Goal: Transaction & Acquisition: Purchase product/service

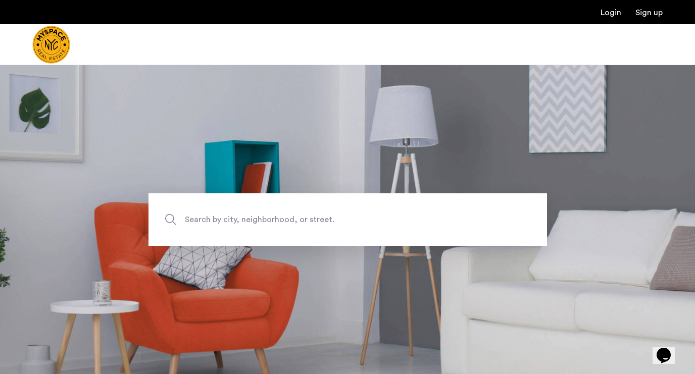
click at [277, 213] on span "Search by city, neighborhood, or street." at bounding box center [324, 220] width 279 height 14
click at [277, 212] on input "Search by city, neighborhood, or street." at bounding box center [347, 219] width 398 height 53
type input "**********"
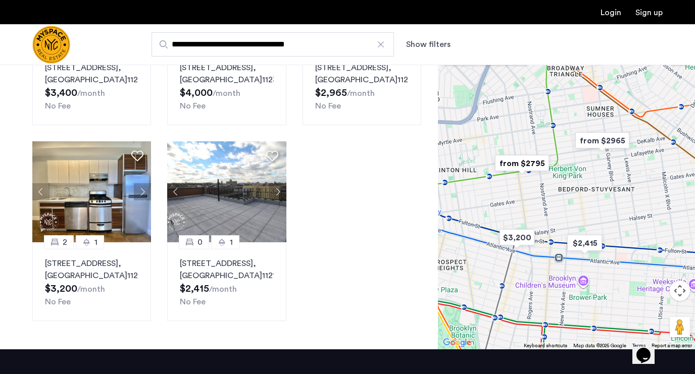
scroll to position [604, 0]
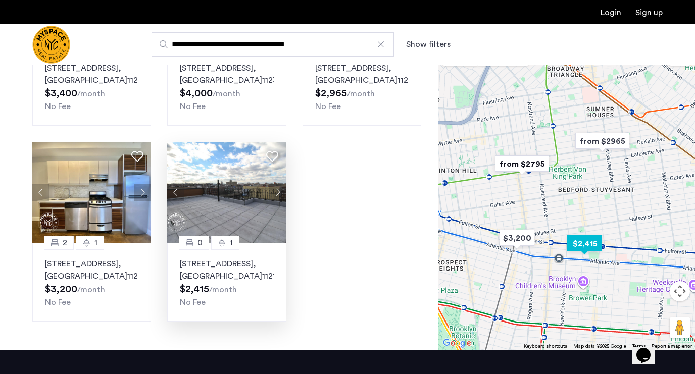
click at [275, 198] on button "Next apartment" at bounding box center [277, 192] width 17 height 17
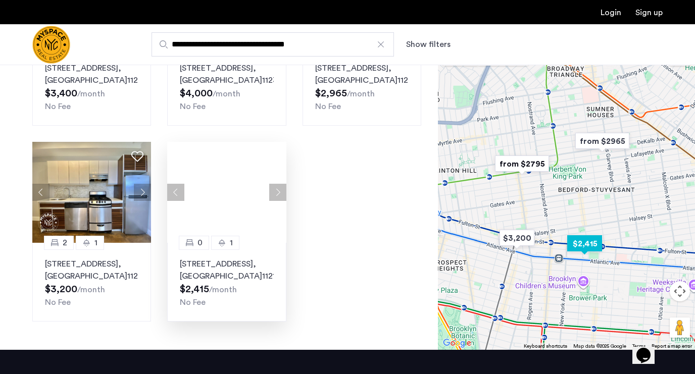
click at [275, 198] on div at bounding box center [226, 192] width 119 height 101
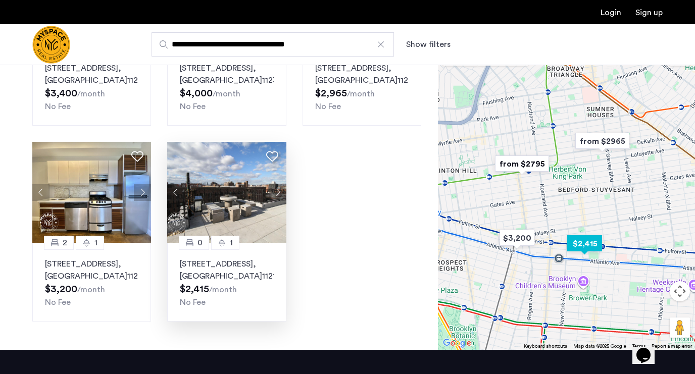
click at [275, 198] on button "Next apartment" at bounding box center [277, 192] width 17 height 17
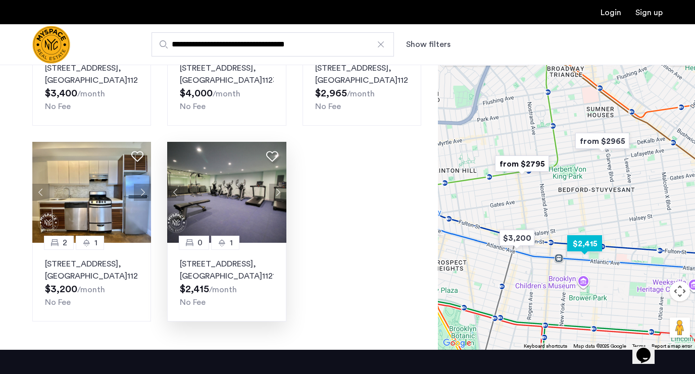
click at [275, 198] on button "Next apartment" at bounding box center [277, 192] width 17 height 17
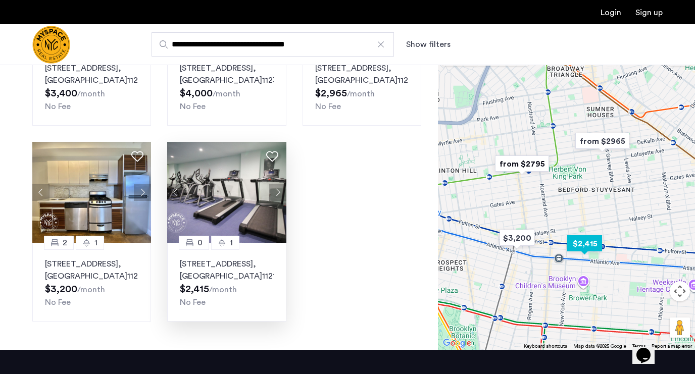
click at [275, 195] on button "Next apartment" at bounding box center [277, 192] width 17 height 17
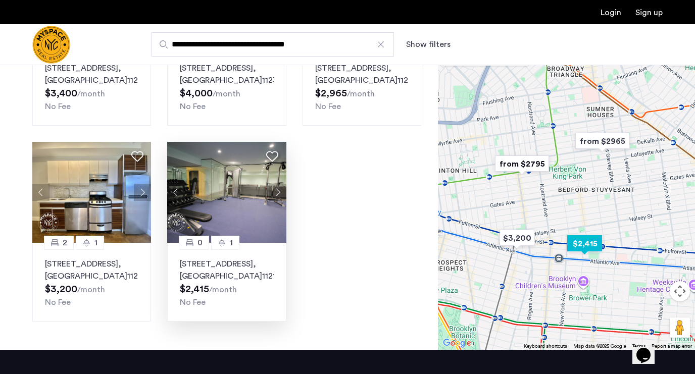
click at [275, 195] on button "Next apartment" at bounding box center [277, 192] width 17 height 17
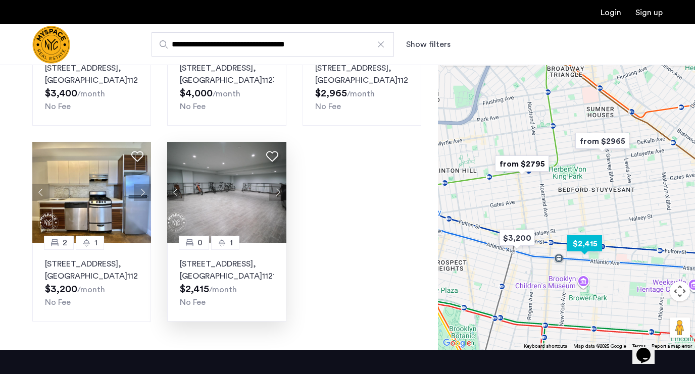
click at [275, 196] on button "Next apartment" at bounding box center [277, 192] width 17 height 17
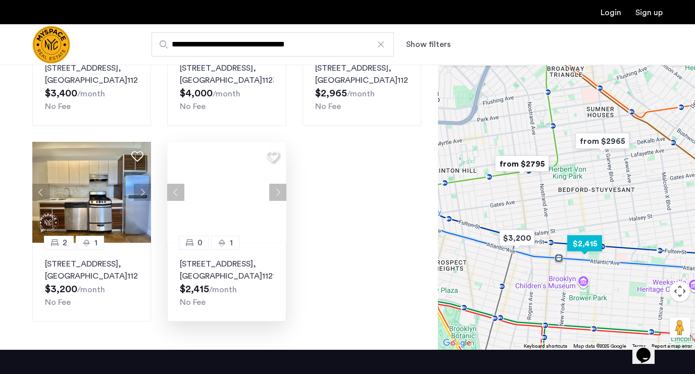
click at [275, 196] on button "Next apartment" at bounding box center [277, 192] width 17 height 17
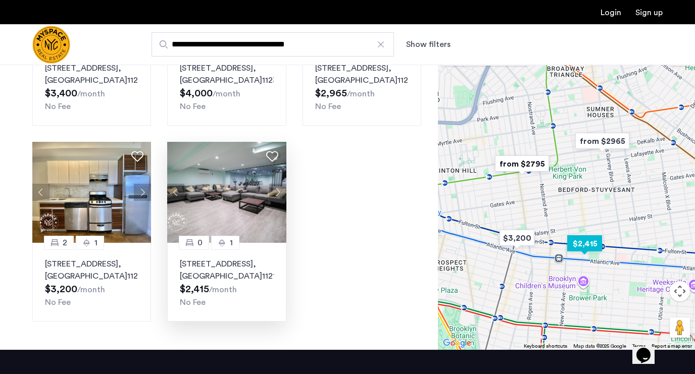
click at [275, 196] on button "Next apartment" at bounding box center [277, 192] width 17 height 17
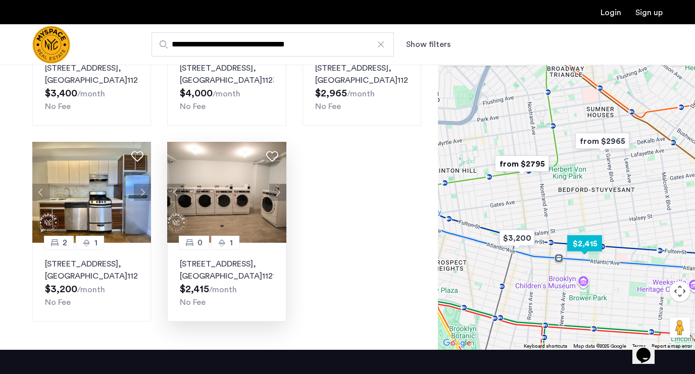
click at [275, 196] on button "Next apartment" at bounding box center [277, 192] width 17 height 17
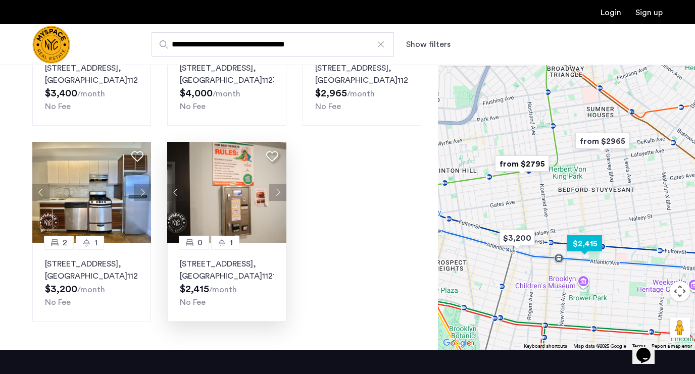
click at [275, 196] on button "Next apartment" at bounding box center [277, 192] width 17 height 17
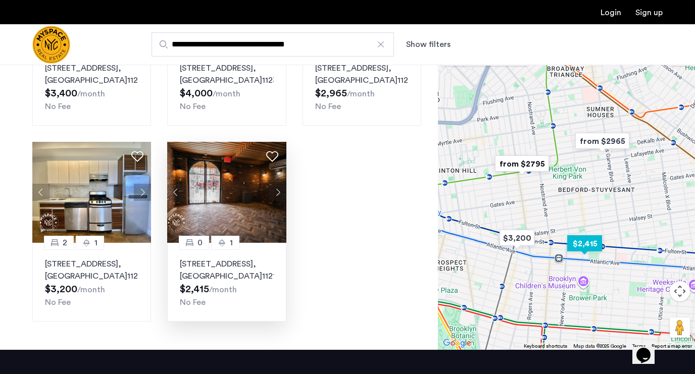
click at [275, 196] on button "Next apartment" at bounding box center [277, 192] width 17 height 17
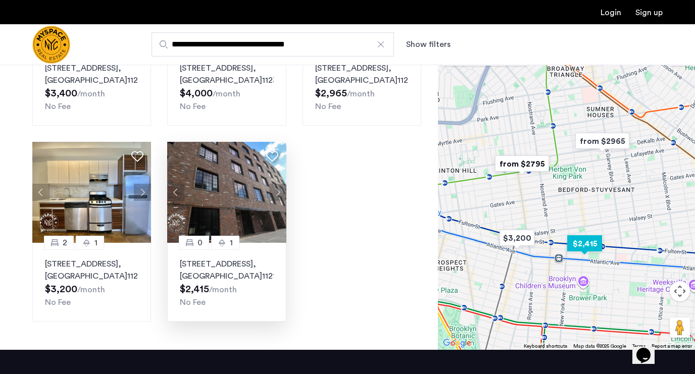
click at [275, 196] on button "Next apartment" at bounding box center [277, 192] width 17 height 17
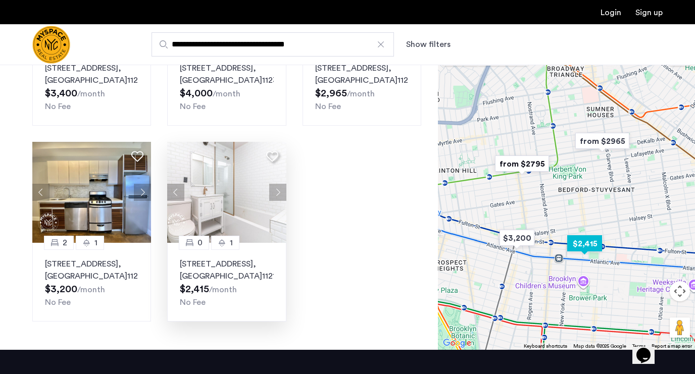
click at [275, 196] on button "Next apartment" at bounding box center [277, 192] width 17 height 17
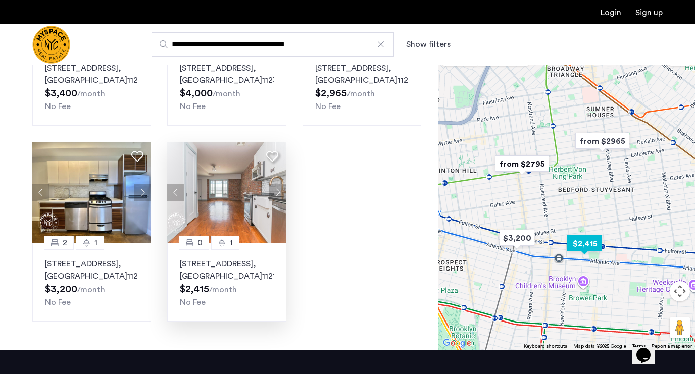
click at [275, 196] on button "Next apartment" at bounding box center [277, 192] width 17 height 17
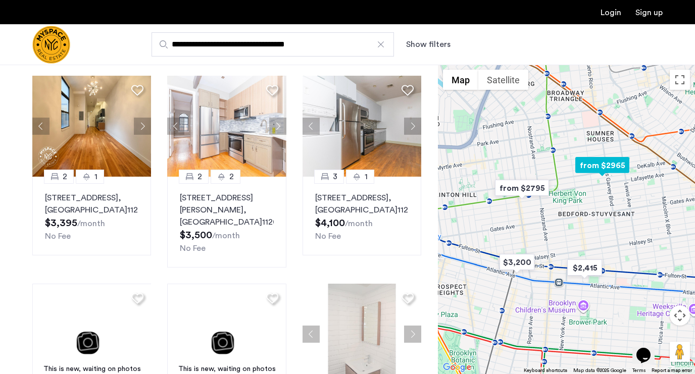
scroll to position [52, 0]
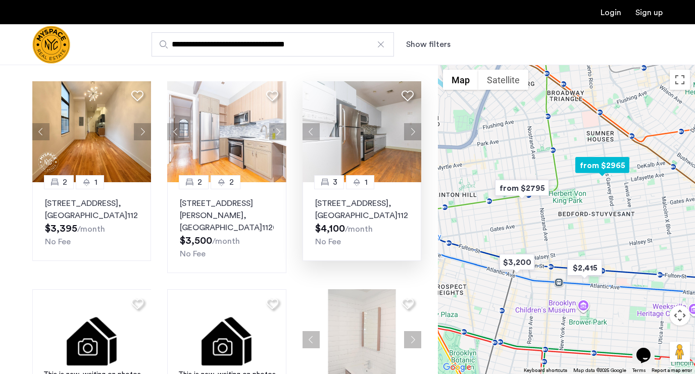
click at [413, 126] on button "Next apartment" at bounding box center [412, 131] width 17 height 17
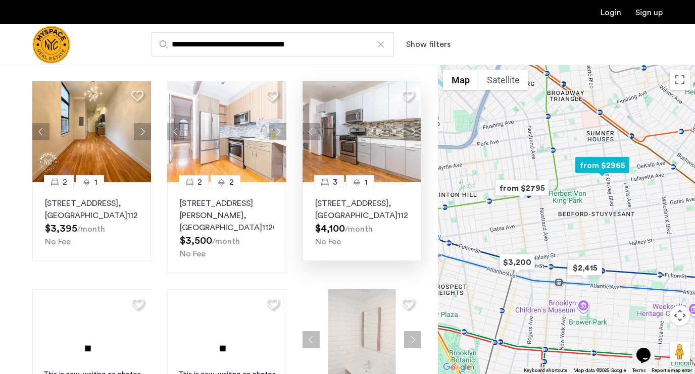
click at [413, 126] on button "Next apartment" at bounding box center [412, 131] width 17 height 17
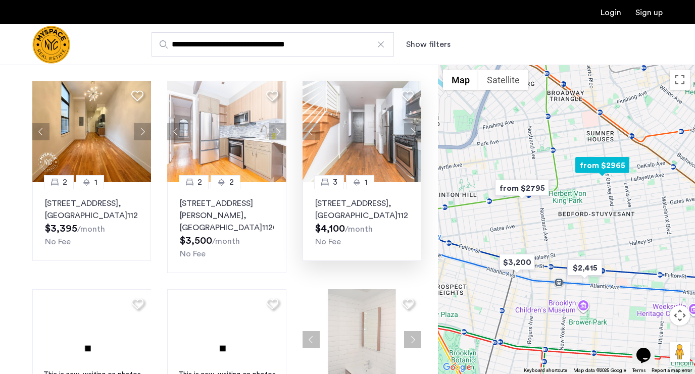
click at [413, 126] on button "Next apartment" at bounding box center [412, 131] width 17 height 17
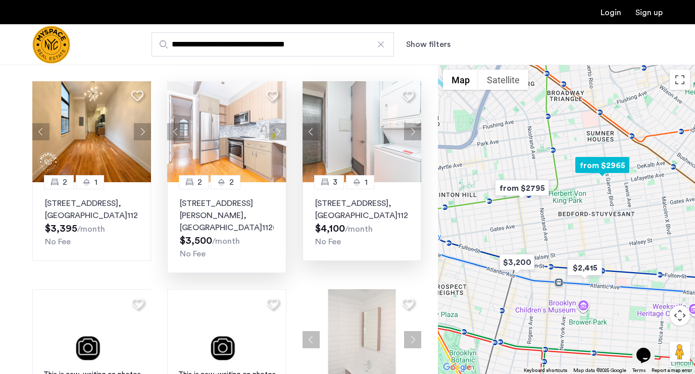
click at [267, 135] on img at bounding box center [226, 131] width 119 height 101
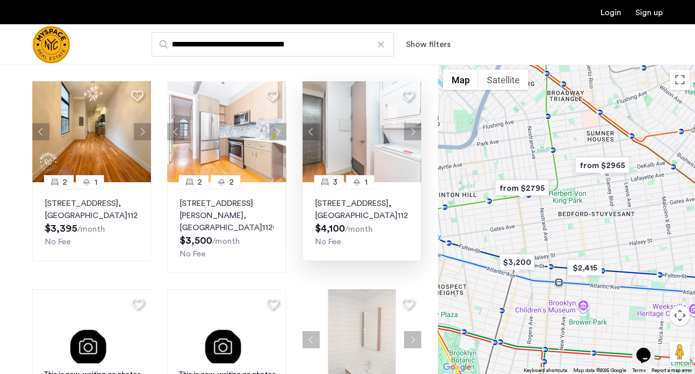
scroll to position [0, 0]
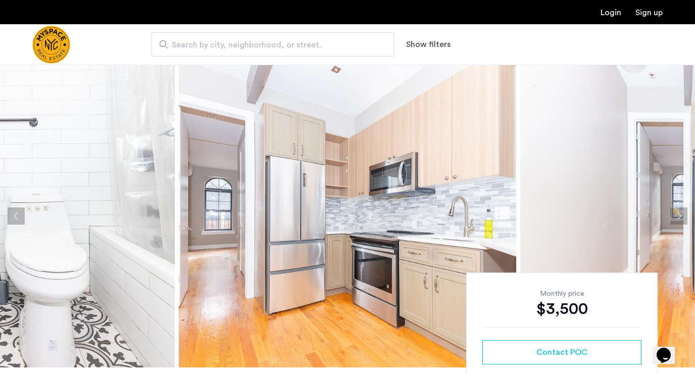
click at [424, 240] on img at bounding box center [347, 216] width 337 height 303
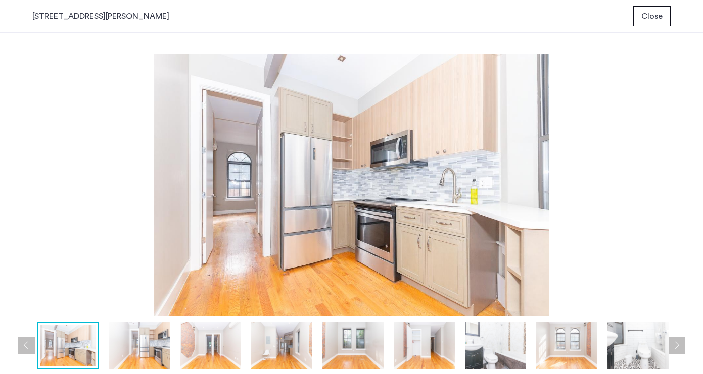
click at [155, 352] on img at bounding box center [139, 345] width 61 height 47
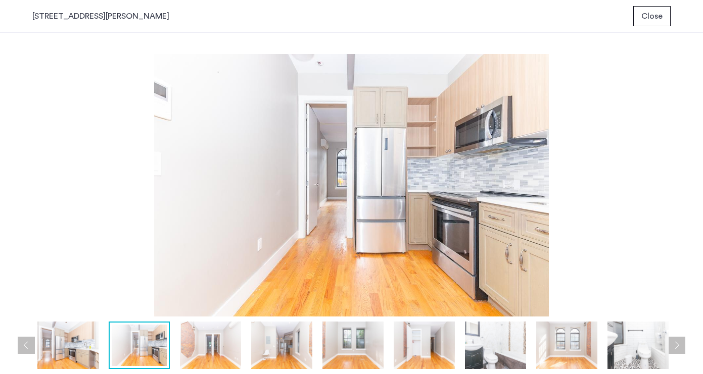
click at [155, 352] on img at bounding box center [139, 345] width 55 height 41
click at [195, 351] on img at bounding box center [210, 345] width 61 height 47
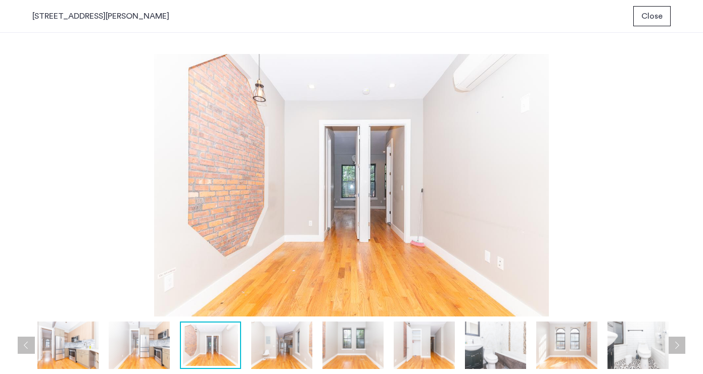
click at [265, 352] on img at bounding box center [281, 345] width 61 height 47
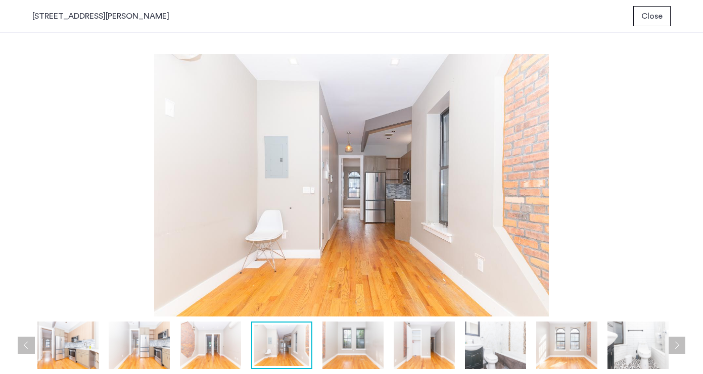
click at [352, 350] on img at bounding box center [352, 345] width 61 height 47
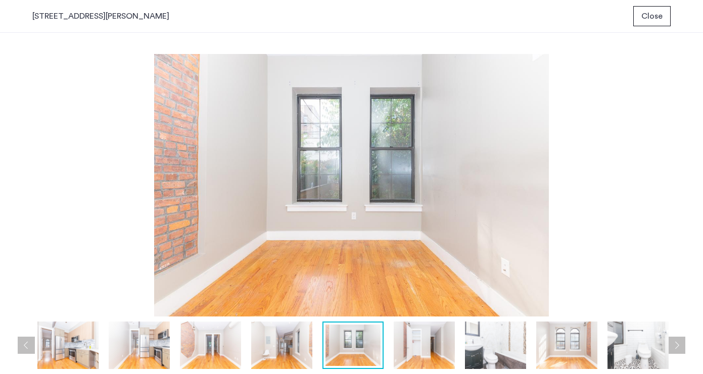
click at [441, 353] on img at bounding box center [423, 345] width 61 height 47
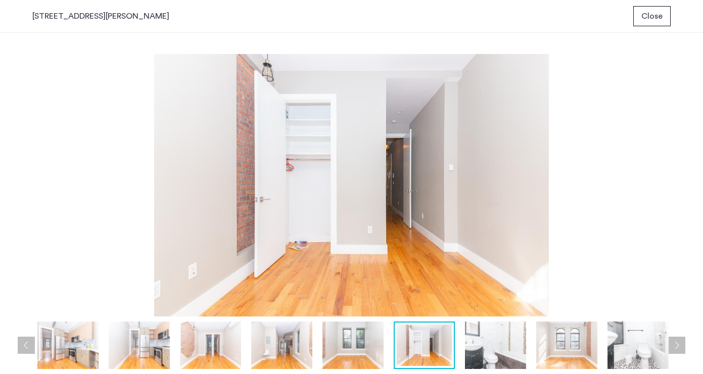
click at [480, 352] on img at bounding box center [495, 345] width 61 height 47
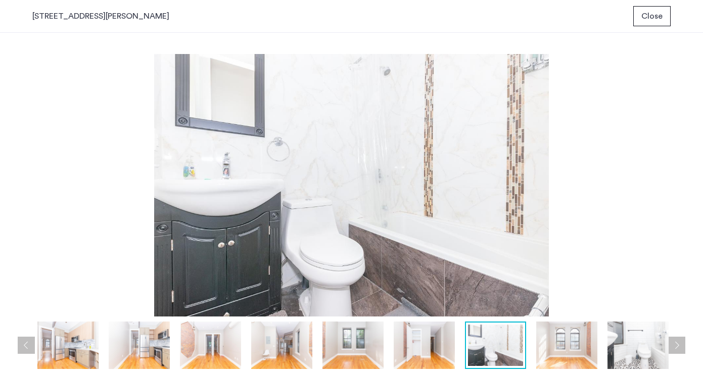
click at [550, 355] on img at bounding box center [566, 345] width 61 height 47
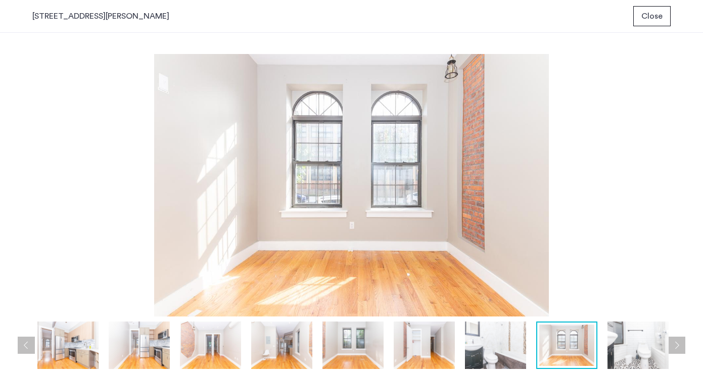
click at [630, 349] on img at bounding box center [637, 345] width 61 height 47
